Goal: Task Accomplishment & Management: Use online tool/utility

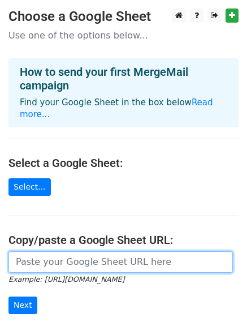
click at [56, 251] on input "url" at bounding box center [120, 262] width 225 height 22
paste input "https://docs.google.com/spreadsheets/d/1hF8RO-dPcycGjRhGYc77em1Q-HBFDq9ILxvKMeJ…"
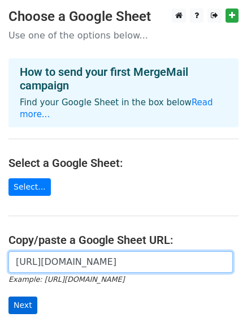
type input "https://docs.google.com/spreadsheets/d/1hF8RO-dPcycGjRhGYc77em1Q-HBFDq9ILxvKMeJ…"
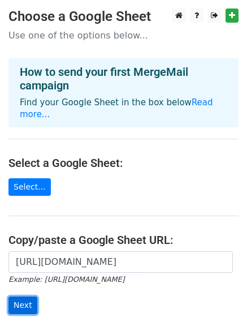
scroll to position [0, 0]
click at [20, 297] on input "Next" at bounding box center [22, 306] width 29 height 18
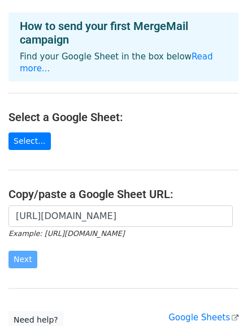
scroll to position [82, 0]
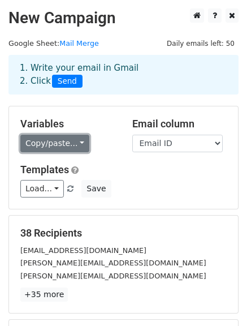
click at [71, 146] on link "Copy/paste..." at bounding box center [54, 144] width 69 height 18
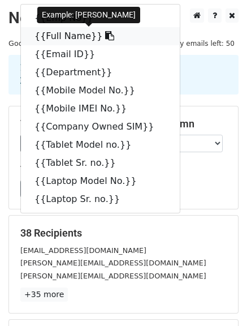
click at [66, 36] on link "{{Full Name}}" at bounding box center [100, 36] width 159 height 18
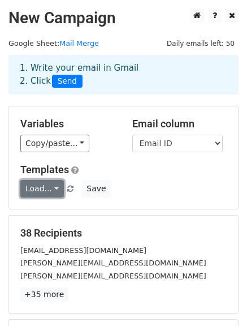
click at [56, 190] on link "Load..." at bounding box center [42, 189] width 44 height 18
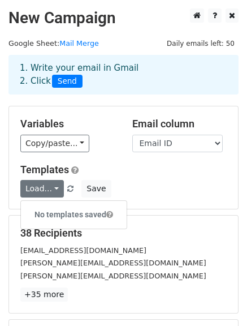
click at [111, 163] on div "Variables Copy/paste... {{Emp No}} {{Full Name}} {{Email ID}} {{Department}} {{…" at bounding box center [123, 157] width 229 height 103
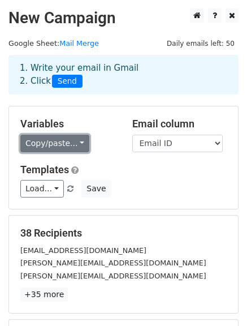
click at [74, 146] on link "Copy/paste..." at bounding box center [54, 144] width 69 height 18
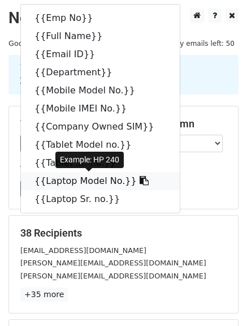
click at [71, 180] on link "{{Laptop Model No.}}" at bounding box center [100, 181] width 159 height 18
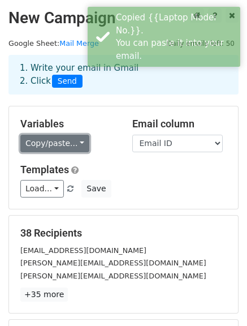
click at [78, 147] on link "Copy/paste..." at bounding box center [54, 144] width 69 height 18
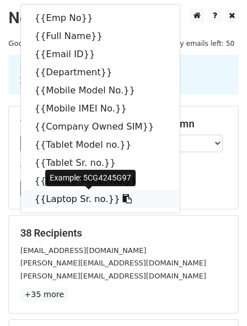
click at [123, 198] on icon at bounding box center [127, 198] width 9 height 9
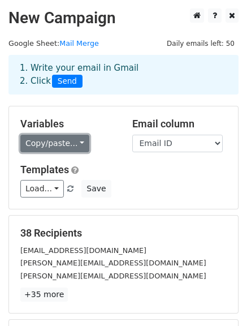
click at [75, 144] on link "Copy/paste..." at bounding box center [54, 144] width 69 height 18
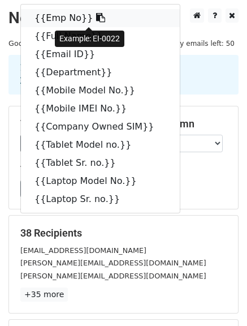
click at [74, 20] on link "{{Emp No}}" at bounding box center [100, 18] width 159 height 18
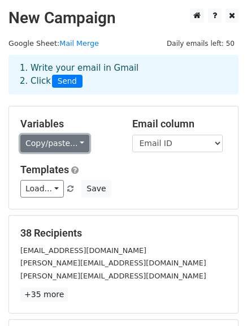
click at [74, 139] on link "Copy/paste..." at bounding box center [54, 144] width 69 height 18
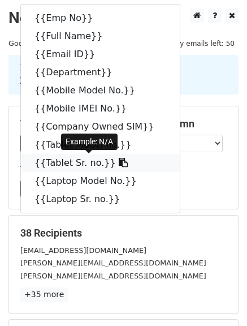
click at [79, 162] on link "{{Tablet Sr. no.}}" at bounding box center [100, 163] width 159 height 18
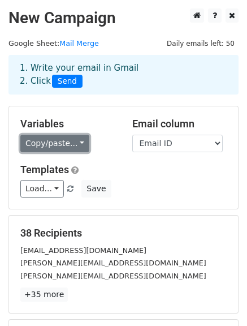
click at [58, 138] on link "Copy/paste..." at bounding box center [54, 144] width 69 height 18
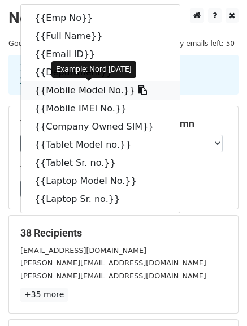
click at [138, 92] on icon at bounding box center [142, 90] width 9 height 9
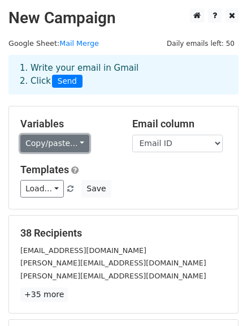
click at [76, 147] on link "Copy/paste..." at bounding box center [54, 144] width 69 height 18
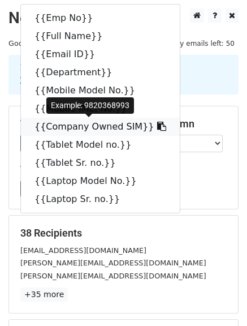
click at [122, 131] on link "{{Company Owned SIM}}" at bounding box center [100, 127] width 159 height 18
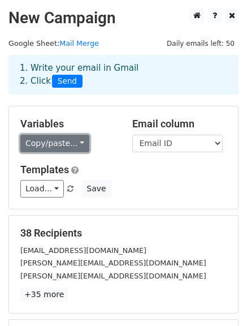
click at [79, 146] on link "Copy/paste..." at bounding box center [54, 144] width 69 height 18
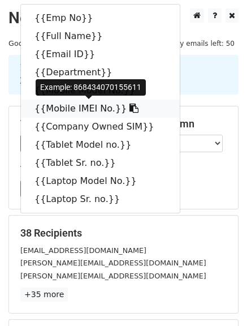
click at [83, 111] on link "{{Mobile IMEI No.}}" at bounding box center [100, 109] width 159 height 18
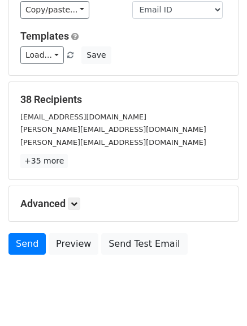
scroll to position [159, 0]
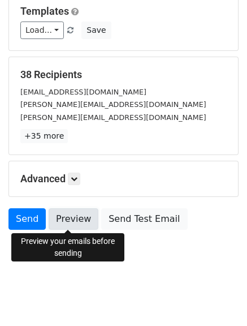
click at [71, 223] on link "Preview" at bounding box center [74, 219] width 50 height 22
click at [71, 222] on link "Preview" at bounding box center [74, 219] width 50 height 22
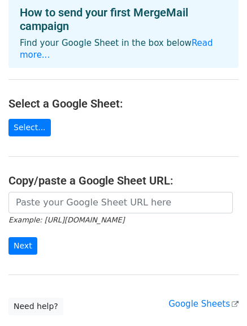
scroll to position [60, 0]
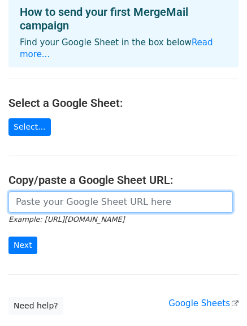
paste input "https://docs.google.com/spreadsheets/d/1hF8RO-dPcycGjRhGYc77em1Q-HBFDq9ILxvKMeJ…"
click at [58, 191] on input "https://docs.google.com/spreadsheets/d/1hF8RO-dPcycGjRhGYc77em1Q-HBFDq9ILxvKMeJ…" at bounding box center [120, 202] width 225 height 22
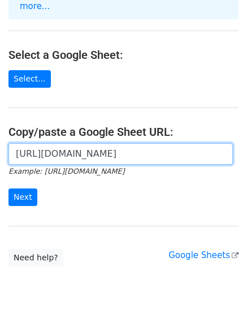
scroll to position [112, 0]
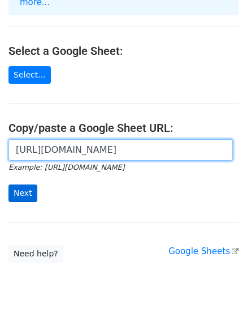
type input "https://docs.google.com/spreadsheets/d/1hF8RO-dPcycGjRhGYc77em1Q-HBFDq9ILxvKMeJ…"
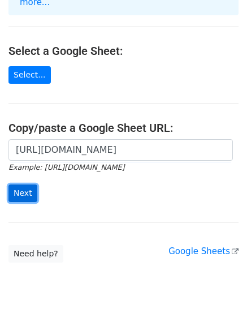
scroll to position [0, 0]
click at [31, 185] on input "Next" at bounding box center [22, 194] width 29 height 18
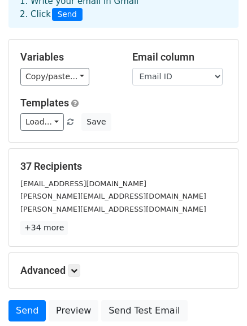
scroll to position [159, 0]
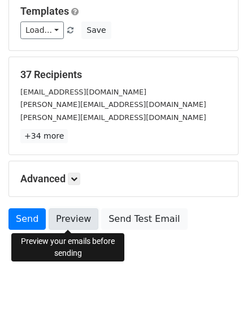
click at [67, 220] on link "Preview" at bounding box center [74, 219] width 50 height 22
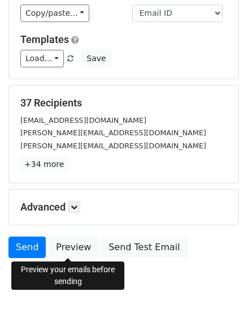
scroll to position [131, 0]
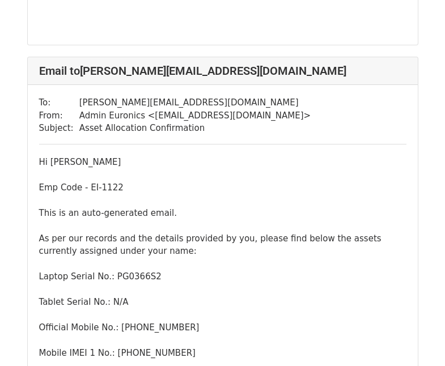
scroll to position [3008, 0]
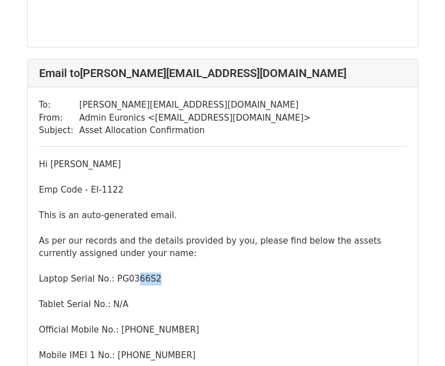
drag, startPoint x: 128, startPoint y: 205, endPoint x: 147, endPoint y: 206, distance: 19.3
click at [147, 209] on div "This is an auto-generated email. As per our records and the details provided by…" at bounding box center [222, 323] width 367 height 229
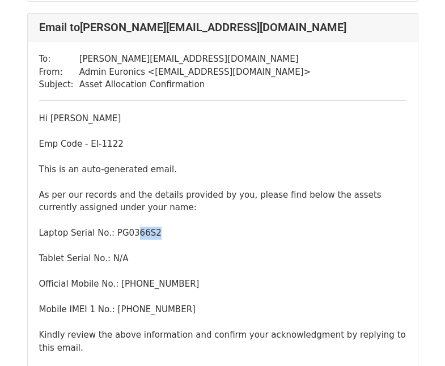
scroll to position [3054, 0]
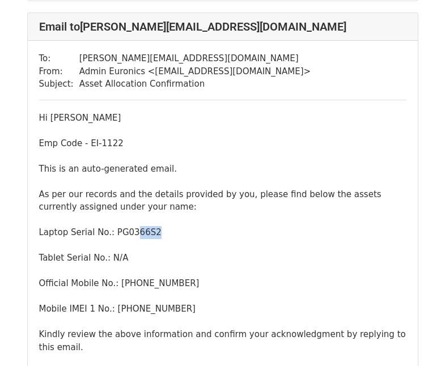
drag, startPoint x: 160, startPoint y: 238, endPoint x: 178, endPoint y: 238, distance: 18.1
click at [178, 238] on div "This is an auto-generated email. As per our records and the details provided by…" at bounding box center [222, 277] width 367 height 229
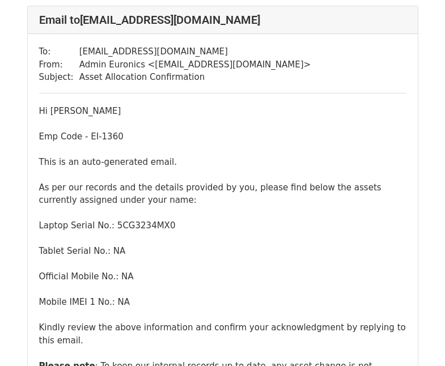
scroll to position [17612, 0]
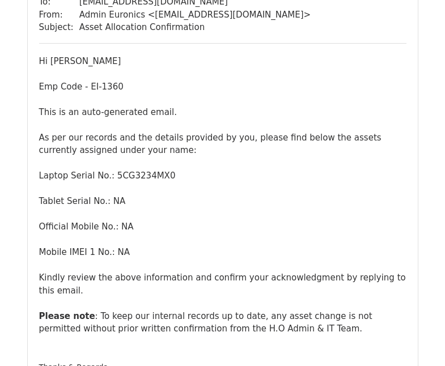
drag, startPoint x: 136, startPoint y: 179, endPoint x: 158, endPoint y: 179, distance: 21.5
drag, startPoint x: 167, startPoint y: 257, endPoint x: 195, endPoint y: 256, distance: 28.3
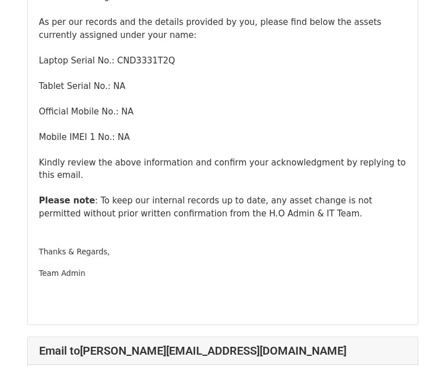
scroll to position [14193, 0]
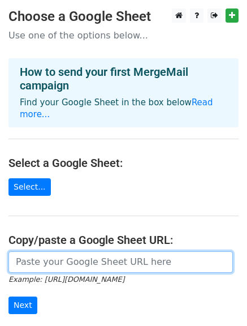
click at [69, 257] on input "url" at bounding box center [120, 262] width 225 height 22
paste input "[URL][DOMAIN_NAME]"
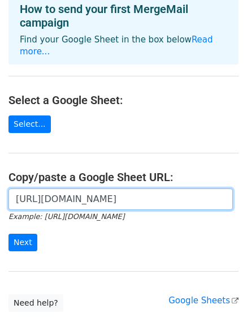
scroll to position [63, 0]
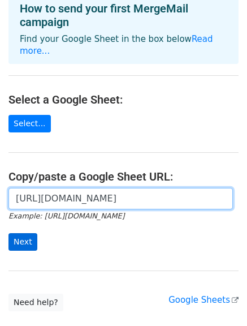
type input "[URL][DOMAIN_NAME]"
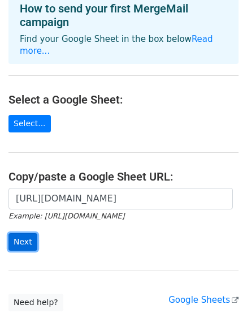
scroll to position [0, 0]
click at [29, 234] on input "Next" at bounding box center [22, 242] width 29 height 18
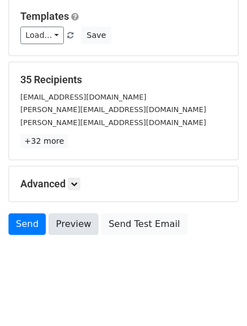
scroll to position [154, 0]
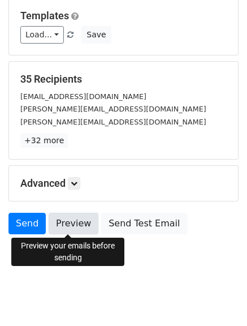
click at [69, 228] on link "Preview" at bounding box center [74, 224] width 50 height 22
click at [66, 227] on link "Preview" at bounding box center [74, 224] width 50 height 22
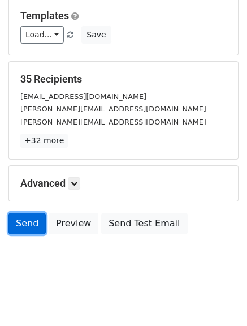
click at [25, 223] on link "Send" at bounding box center [26, 224] width 37 height 22
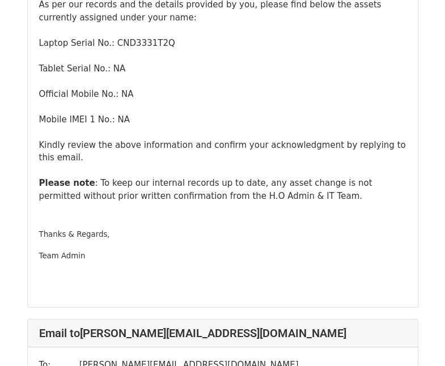
scroll to position [14273, 0]
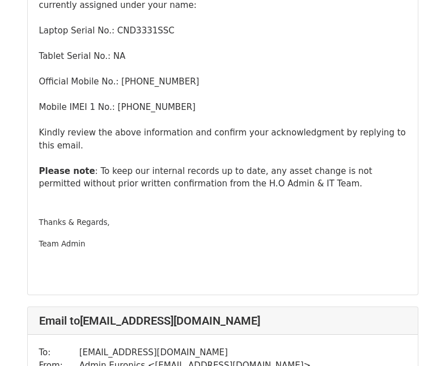
scroll to position [11720, 0]
